Goal: Task Accomplishment & Management: Manage account settings

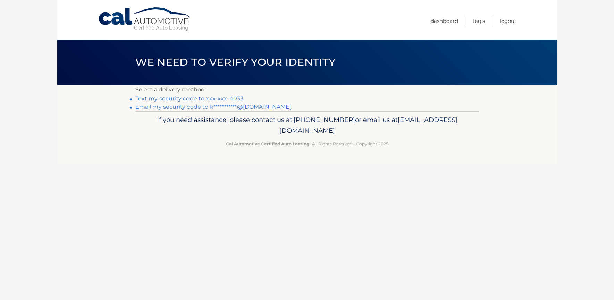
click at [237, 96] on link "Text my security code to xxx-xxx-4033" at bounding box center [189, 98] width 108 height 7
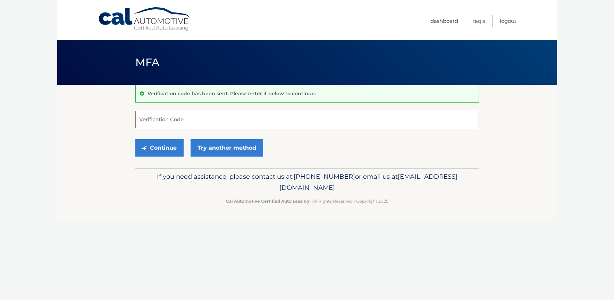
click at [203, 118] on input "Verification Code" at bounding box center [306, 119] width 343 height 17
click at [209, 124] on input "Verification Code" at bounding box center [306, 119] width 343 height 17
type input "950177"
click at [155, 148] on button "Continue" at bounding box center [159, 147] width 48 height 17
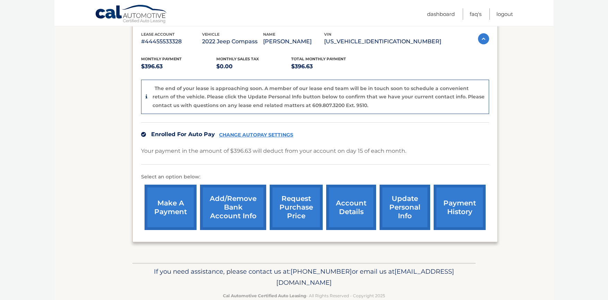
scroll to position [137, 0]
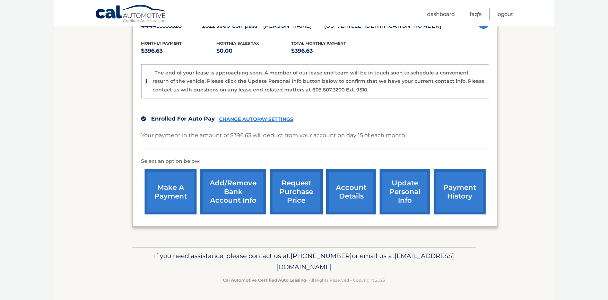
click at [246, 118] on link "CHANGE AUTOPAY SETTINGS" at bounding box center [256, 120] width 74 height 6
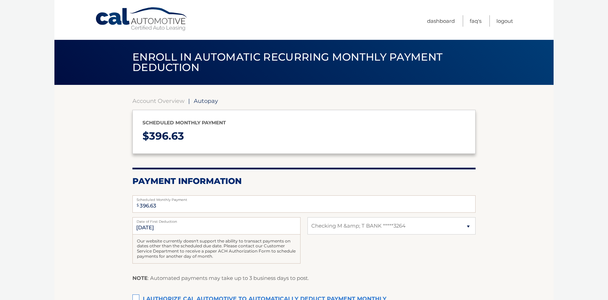
select select "ZjRmZDdmMGEtODc1NC00MTM0LThkMjItMDBhN2YxYjgyY2Nh"
click at [214, 104] on span "Autopay" at bounding box center [206, 100] width 24 height 7
click at [211, 102] on span "Autopay" at bounding box center [206, 100] width 24 height 7
click at [204, 101] on span "Autopay" at bounding box center [206, 100] width 24 height 7
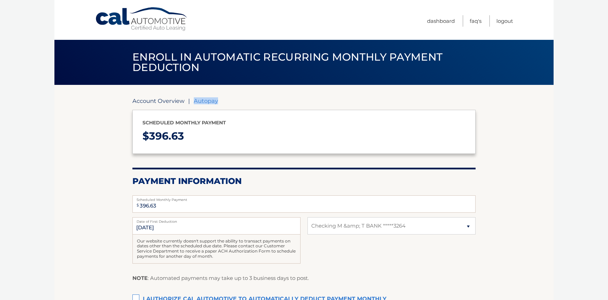
drag, startPoint x: 204, startPoint y: 101, endPoint x: 178, endPoint y: 102, distance: 25.7
click at [178, 102] on link "Account Overview" at bounding box center [158, 100] width 52 height 7
click at [200, 100] on span "Autopay" at bounding box center [206, 100] width 24 height 7
click at [173, 102] on link "Account Overview" at bounding box center [158, 100] width 52 height 7
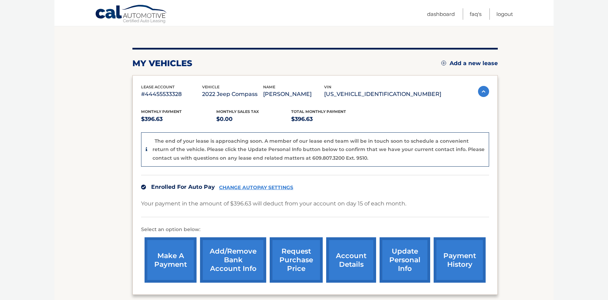
scroll to position [69, 0]
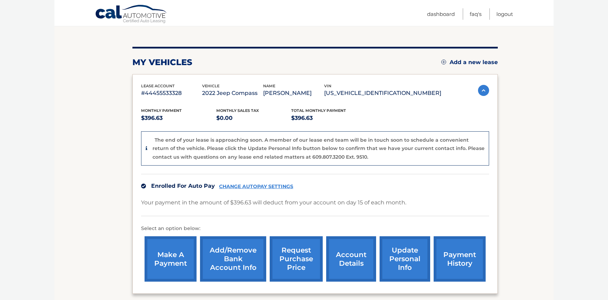
click at [249, 187] on link "CHANGE AUTOPAY SETTINGS" at bounding box center [256, 187] width 74 height 6
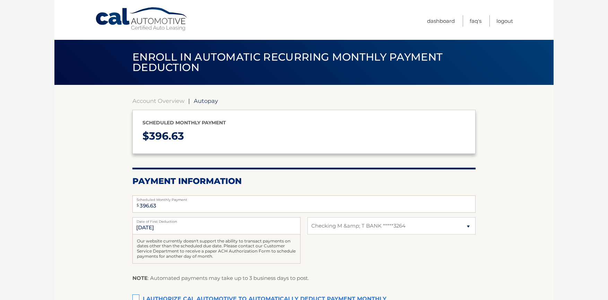
select select "ZjRmZDdmMGEtODc1NC00MTM0LThkMjItMDBhN2YxYjgyY2Nh"
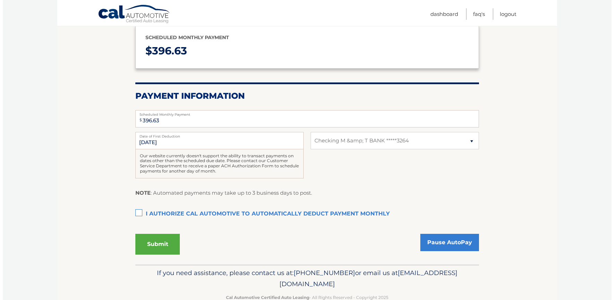
scroll to position [102, 0]
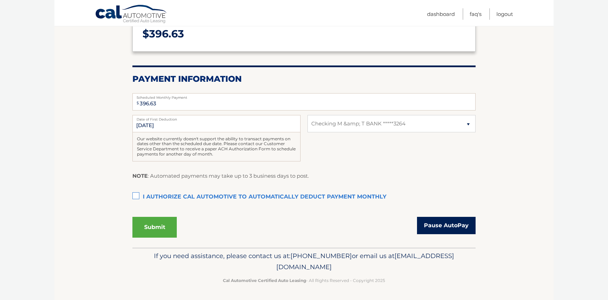
click at [453, 230] on link "Pause AutoPay" at bounding box center [446, 225] width 59 height 17
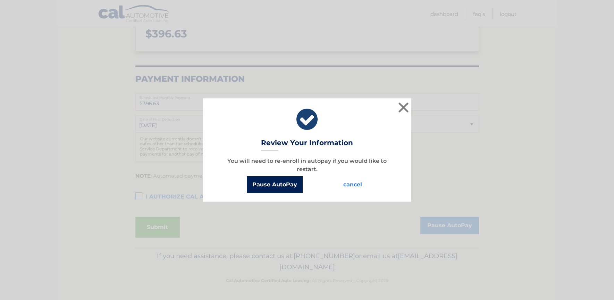
click at [281, 187] on button "Pause AutoPay" at bounding box center [275, 185] width 56 height 17
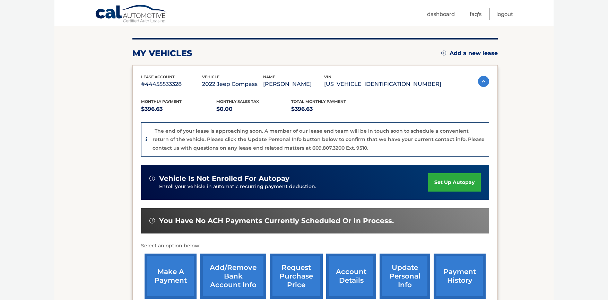
scroll to position [104, 0]
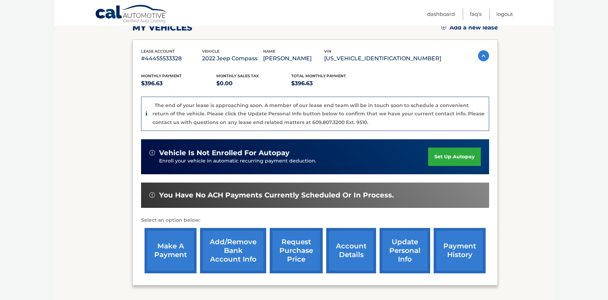
click at [243, 242] on link "Add/Remove bank account info" at bounding box center [233, 250] width 66 height 45
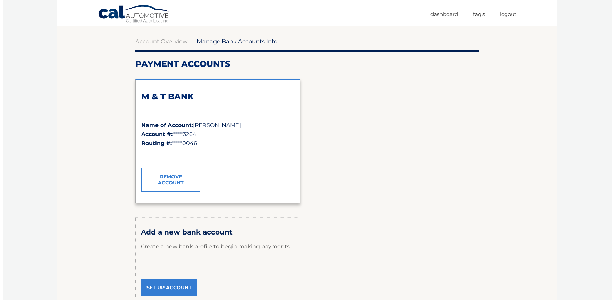
scroll to position [69, 0]
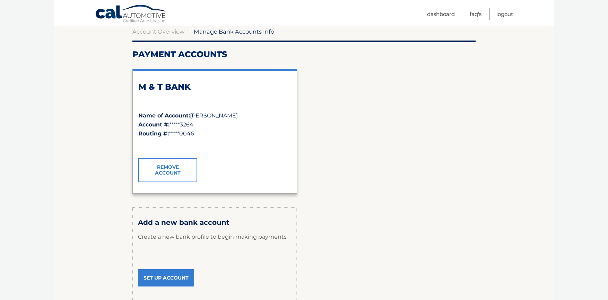
click at [180, 174] on link "Remove Account" at bounding box center [167, 170] width 59 height 24
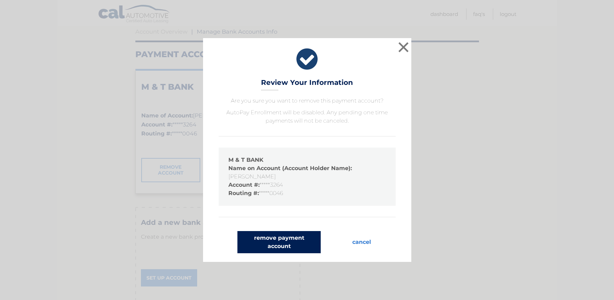
click at [268, 237] on button "remove payment account" at bounding box center [278, 242] width 83 height 22
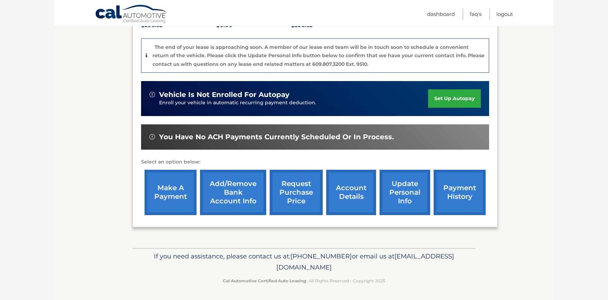
scroll to position [163, 0]
